Goal: Navigation & Orientation: Go to known website

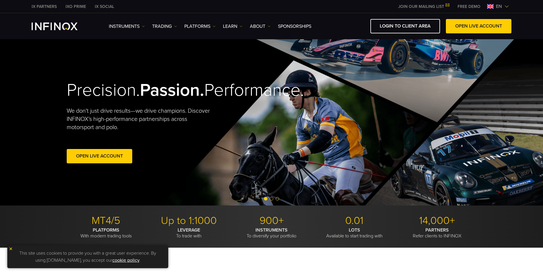
click at [499, 7] on span "en" at bounding box center [498, 6] width 11 height 7
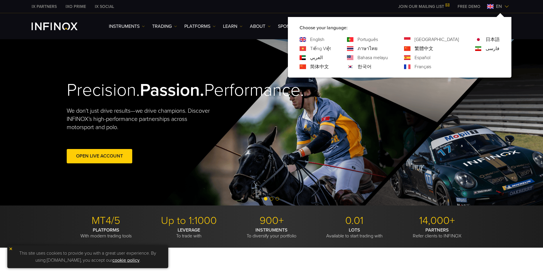
click at [499, 7] on span "en" at bounding box center [498, 6] width 11 height 7
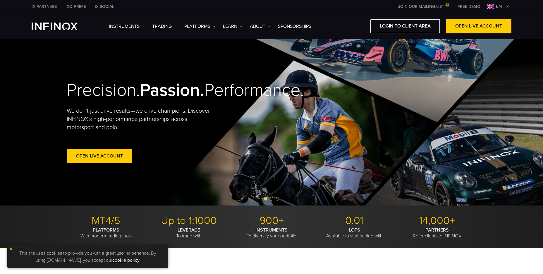
click at [499, 7] on span "en" at bounding box center [498, 6] width 11 height 7
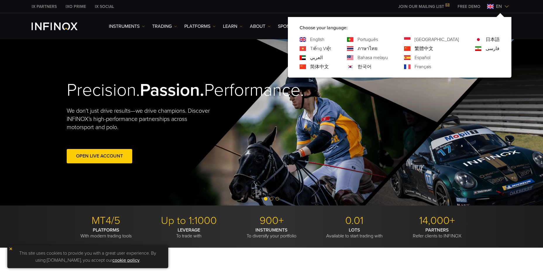
click at [371, 68] on link "한국어" at bounding box center [364, 66] width 14 height 7
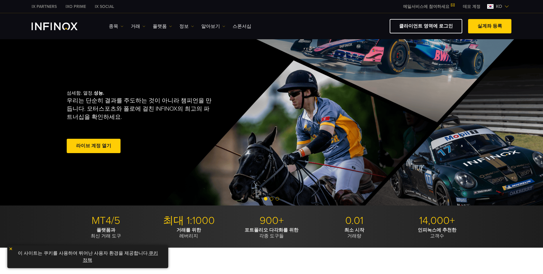
click at [448, 29] on link "클라이언트 영역에 로그인" at bounding box center [426, 26] width 73 height 14
